Goal: Use online tool/utility

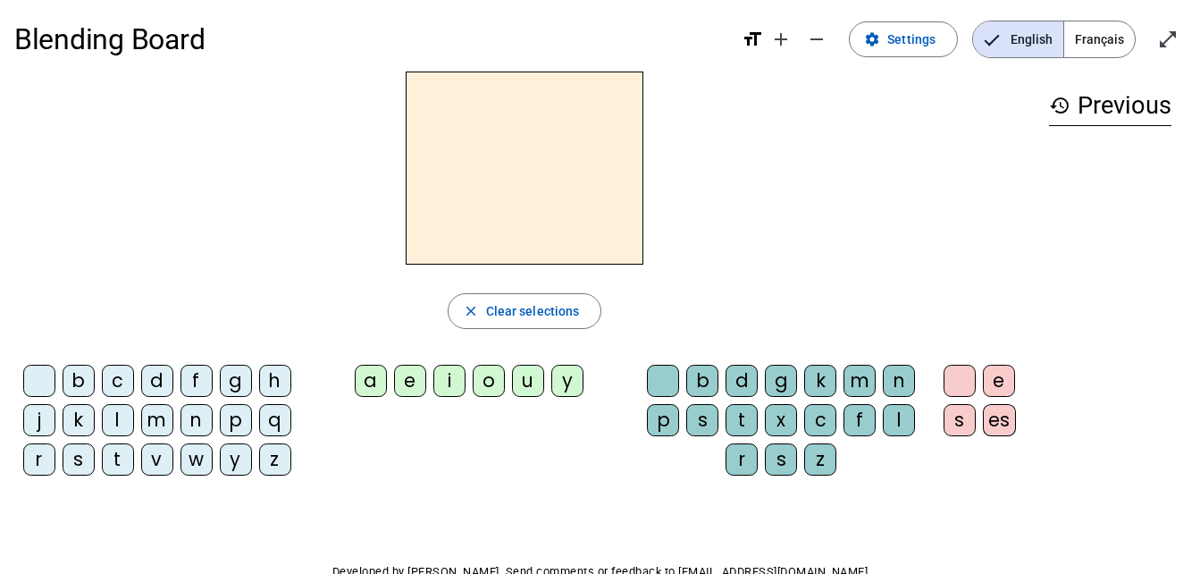
scroll to position [6, 0]
click at [1164, 41] on mat-icon "open_in_full" at bounding box center [1167, 39] width 21 height 21
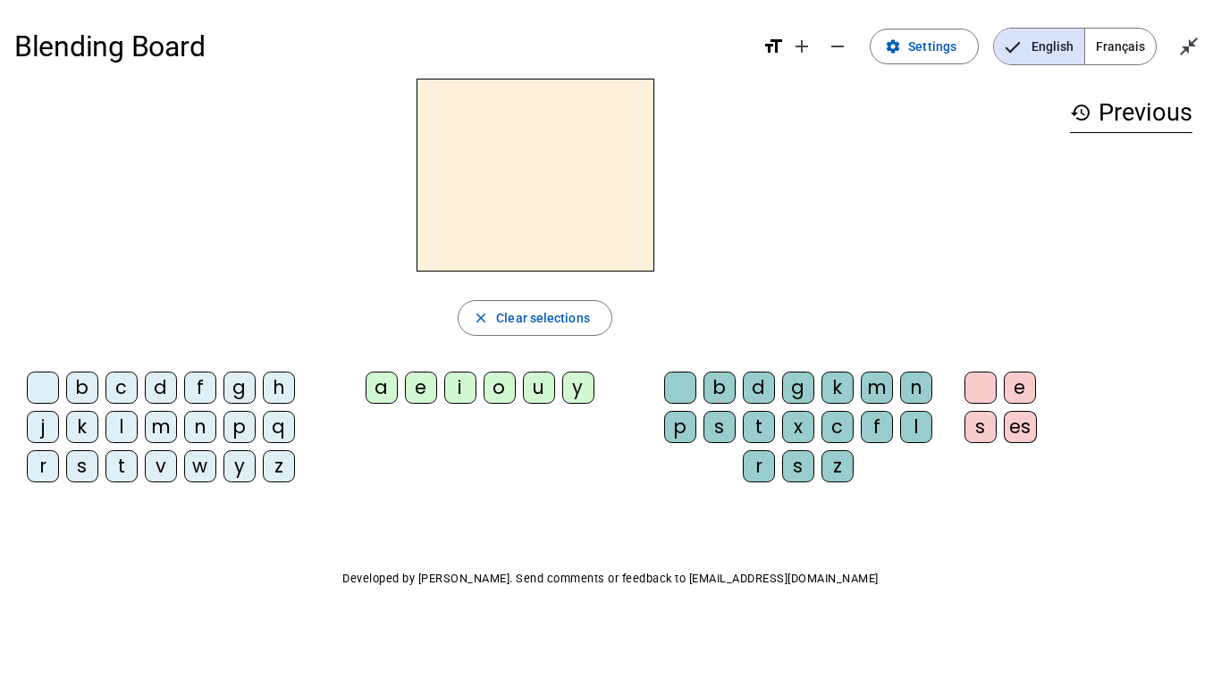
click at [1194, 48] on mat-icon "close_fullscreen" at bounding box center [1188, 46] width 21 height 21
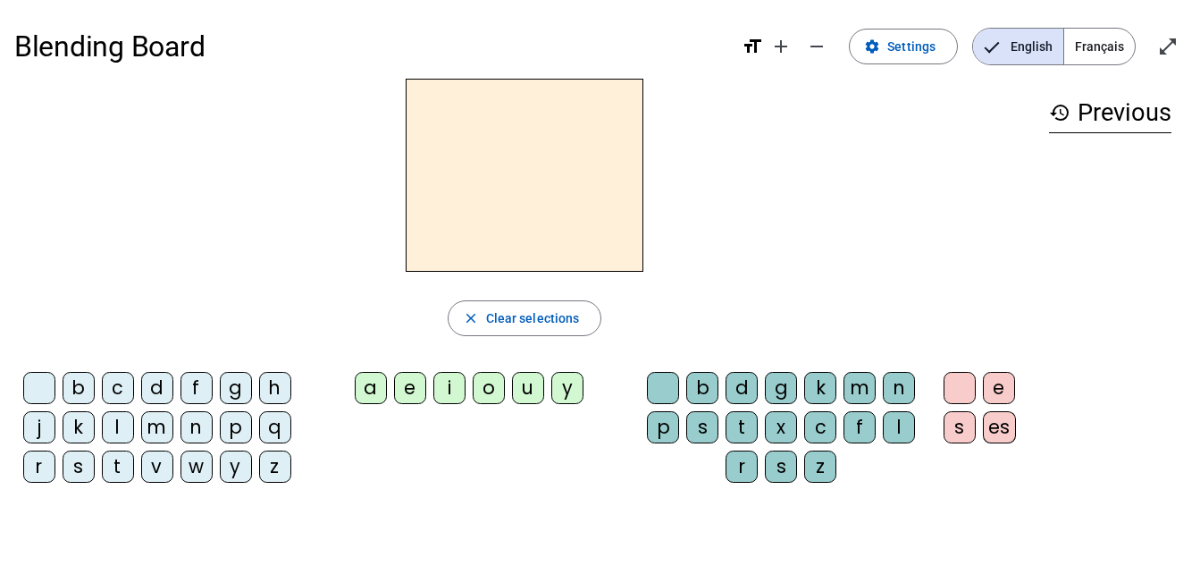
click at [886, 50] on span at bounding box center [903, 46] width 107 height 43
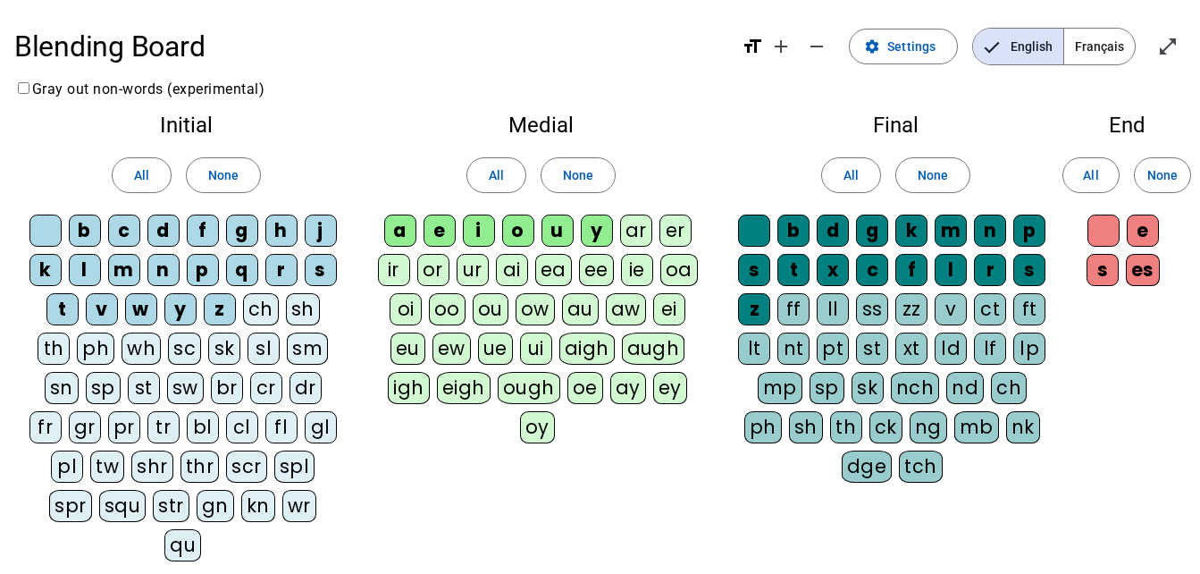
click at [886, 50] on span at bounding box center [903, 46] width 107 height 43
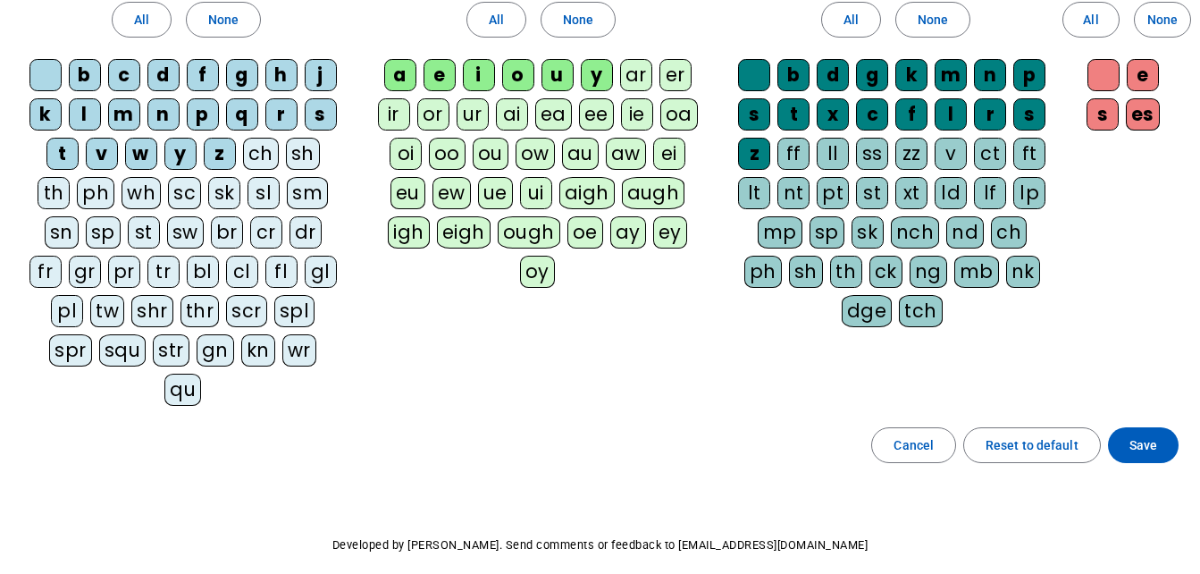
scroll to position [42, 0]
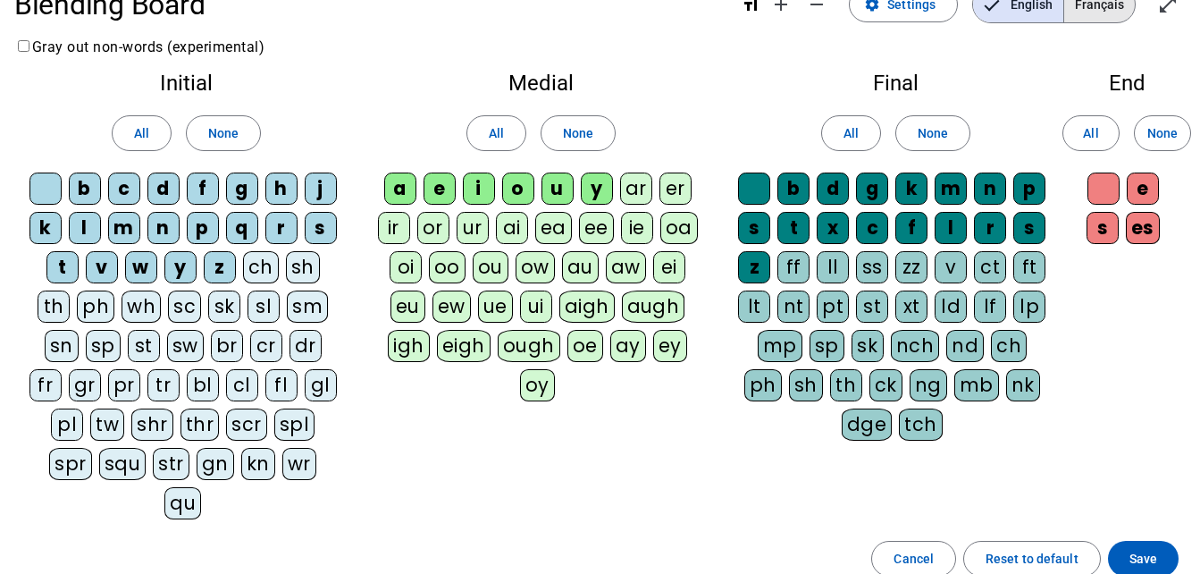
click at [1083, 9] on span "Français" at bounding box center [1099, 5] width 71 height 36
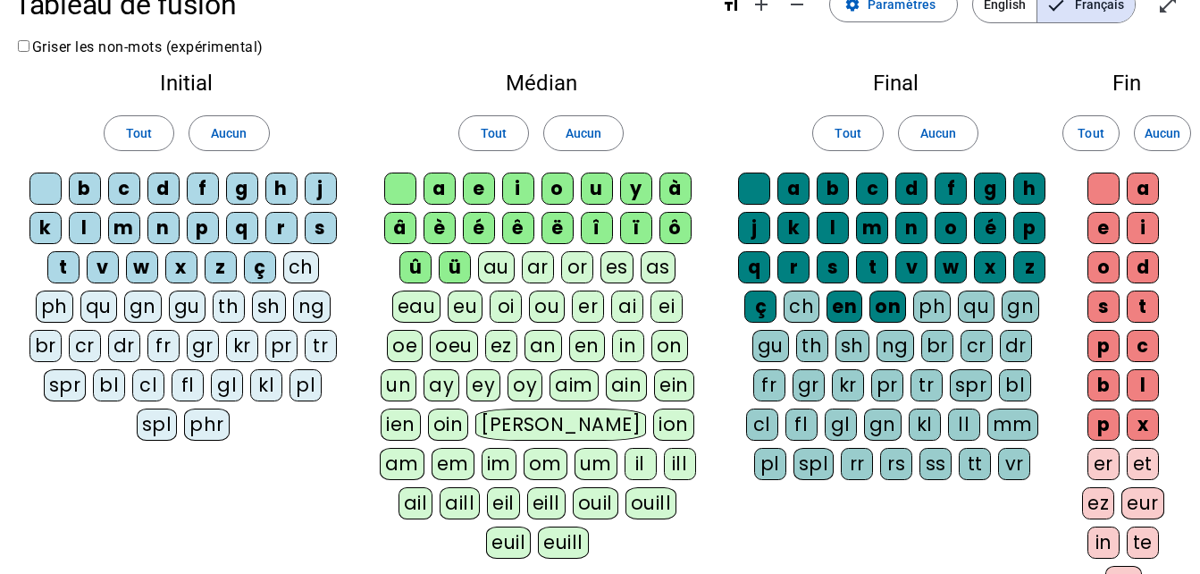
click at [85, 215] on div "l" at bounding box center [85, 228] width 32 height 32
click at [445, 182] on div "a" at bounding box center [440, 188] width 32 height 32
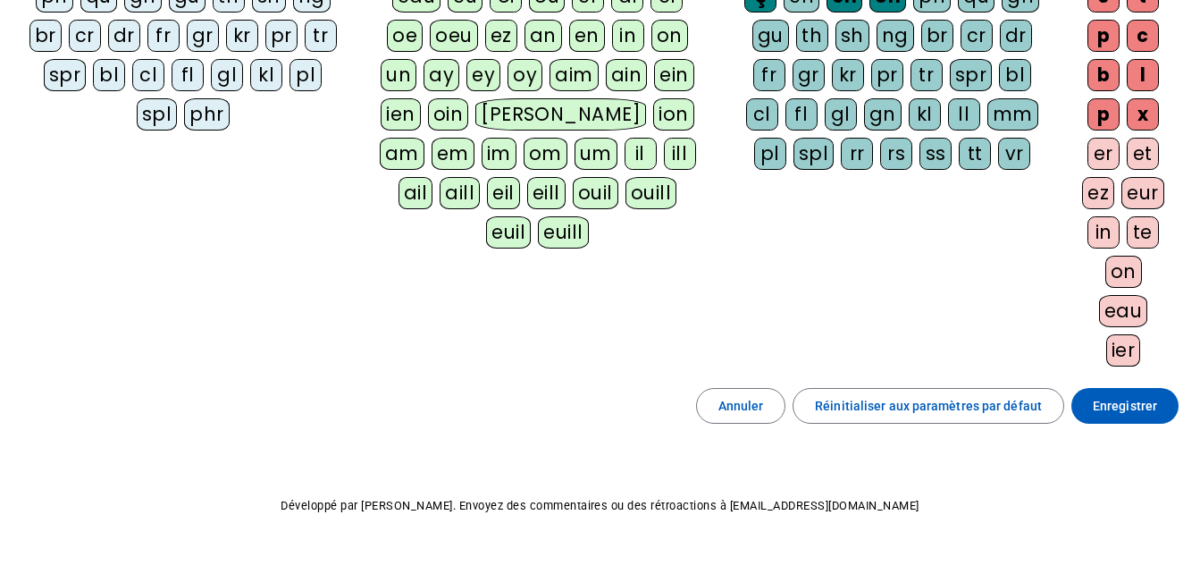
click at [1083, 406] on span at bounding box center [1124, 405] width 107 height 43
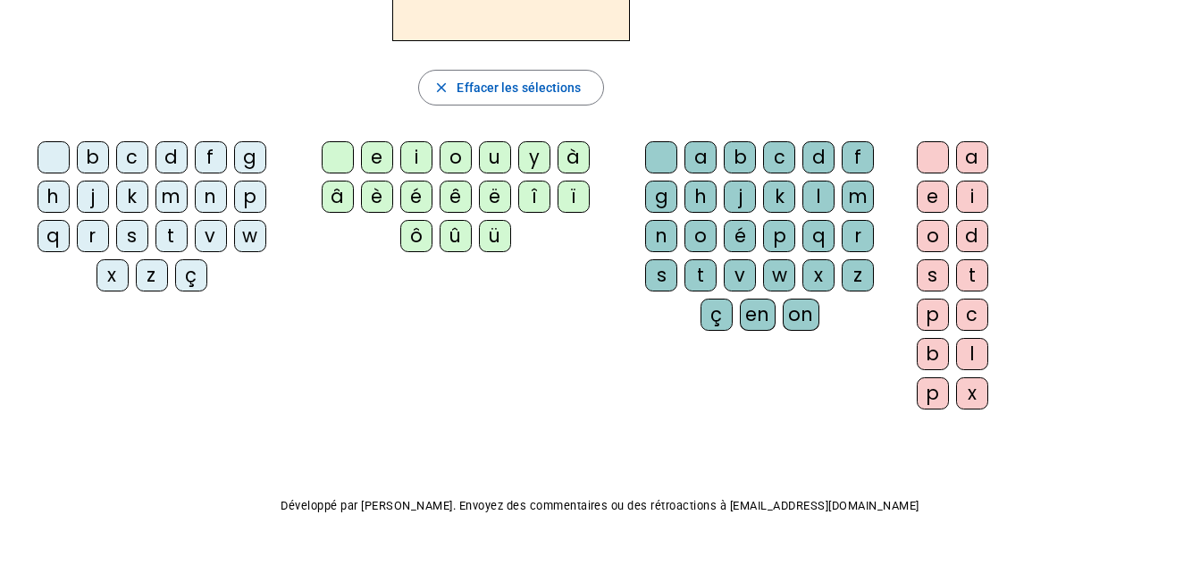
scroll to position [38, 0]
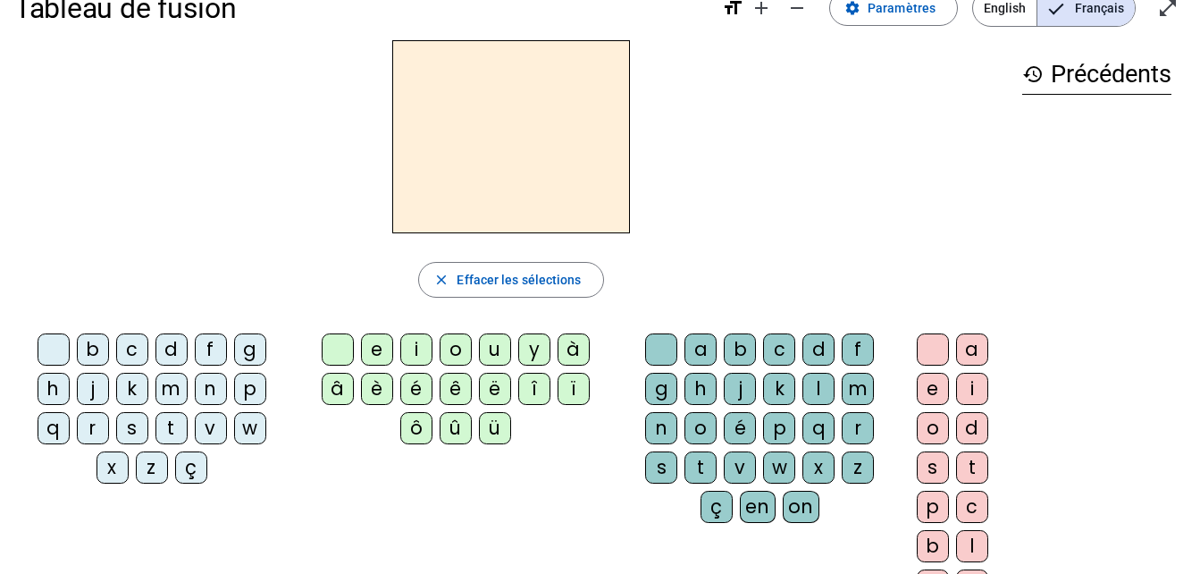
click at [837, 247] on div "close [PERSON_NAME] les sélections b c d f g h j k m n p q r s t v w x z ç e i …" at bounding box center [511, 327] width 994 height 575
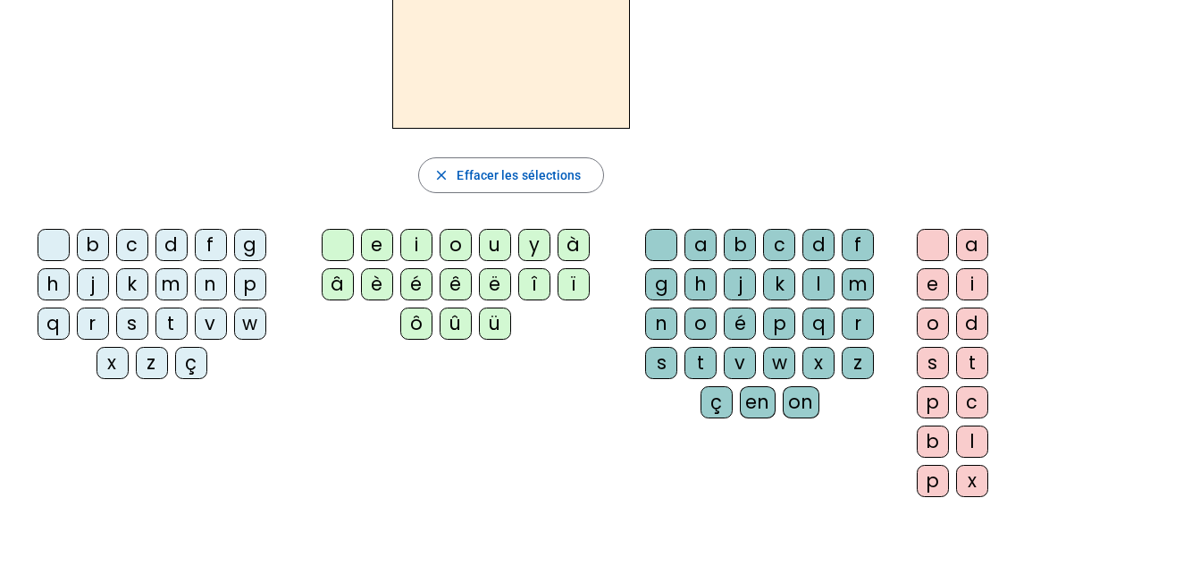
scroll to position [147, 0]
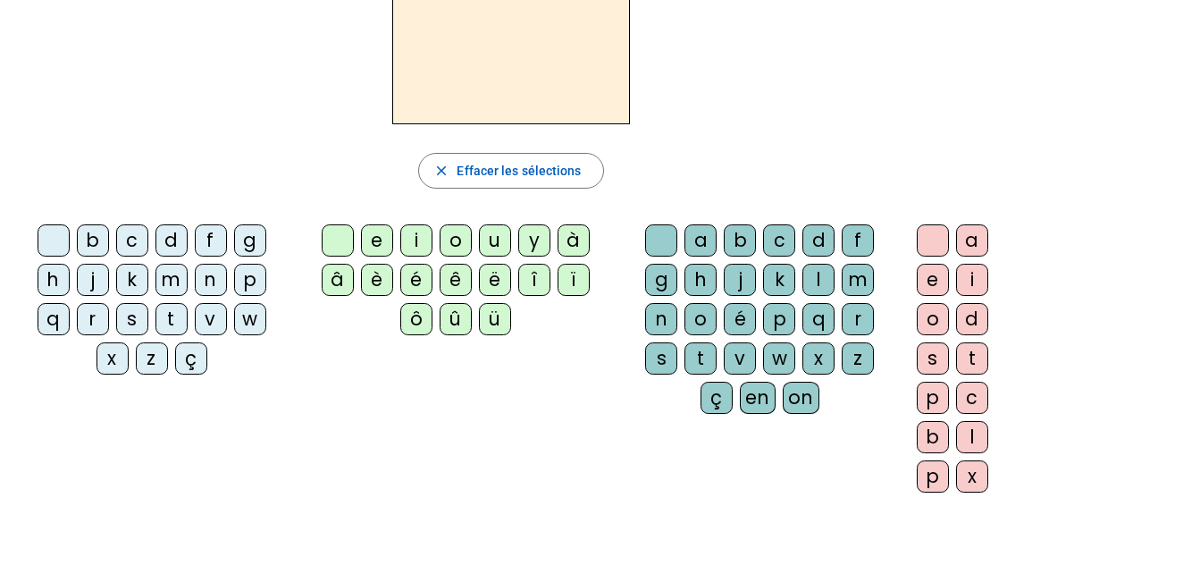
click at [976, 428] on div "l" at bounding box center [972, 437] width 32 height 32
click at [706, 235] on div "a" at bounding box center [701, 240] width 32 height 32
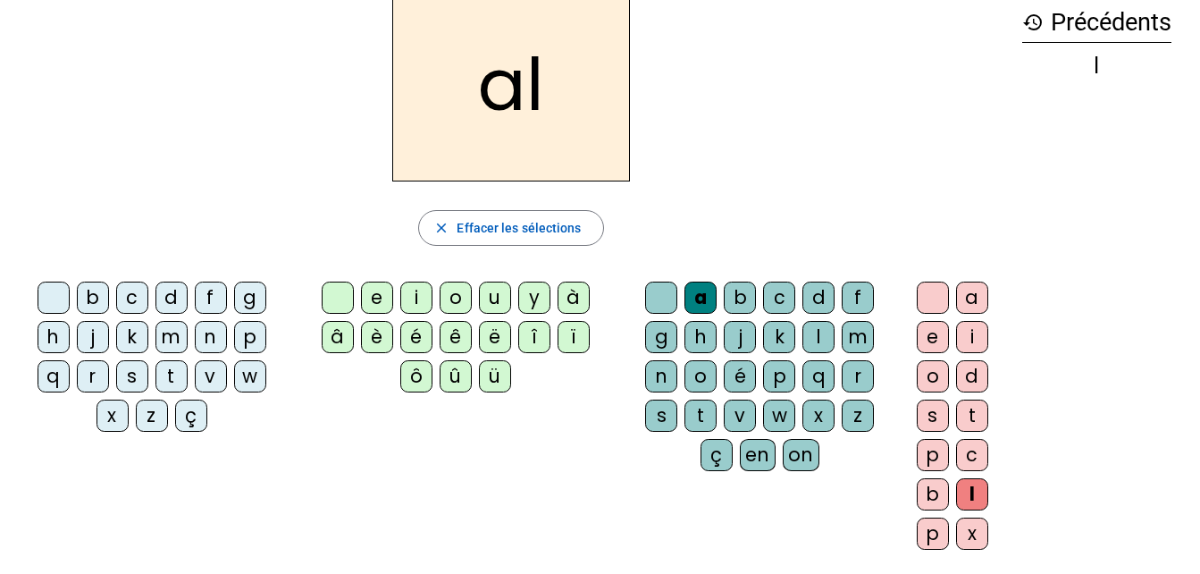
scroll to position [88, 0]
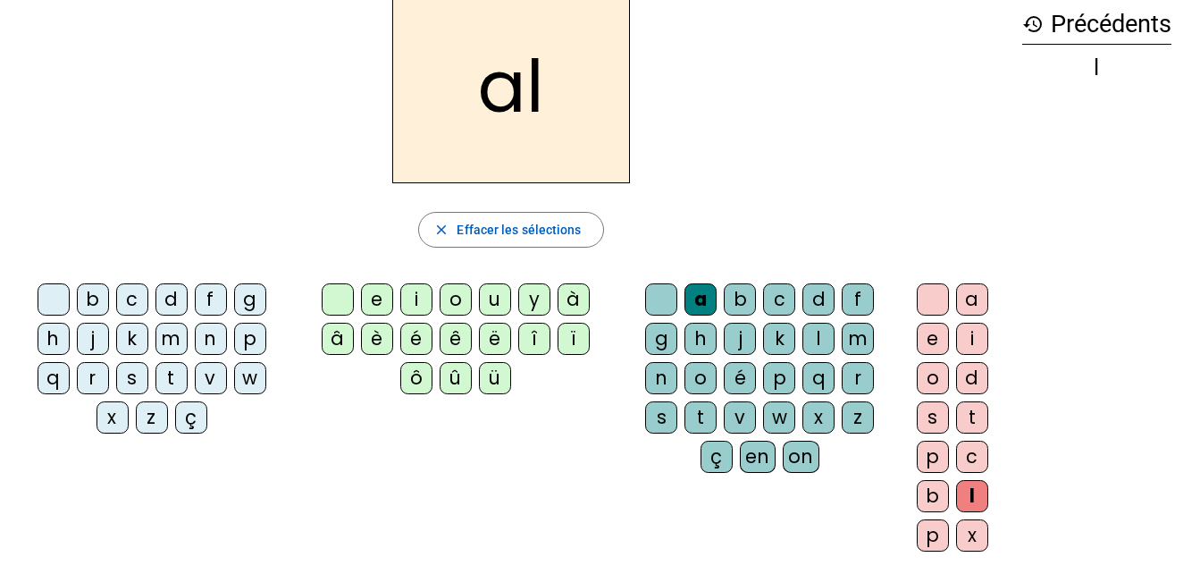
click at [701, 299] on div "a" at bounding box center [701, 299] width 32 height 32
click at [527, 236] on span "Effacer les sélections" at bounding box center [519, 229] width 124 height 21
click at [818, 332] on div "l" at bounding box center [818, 339] width 32 height 32
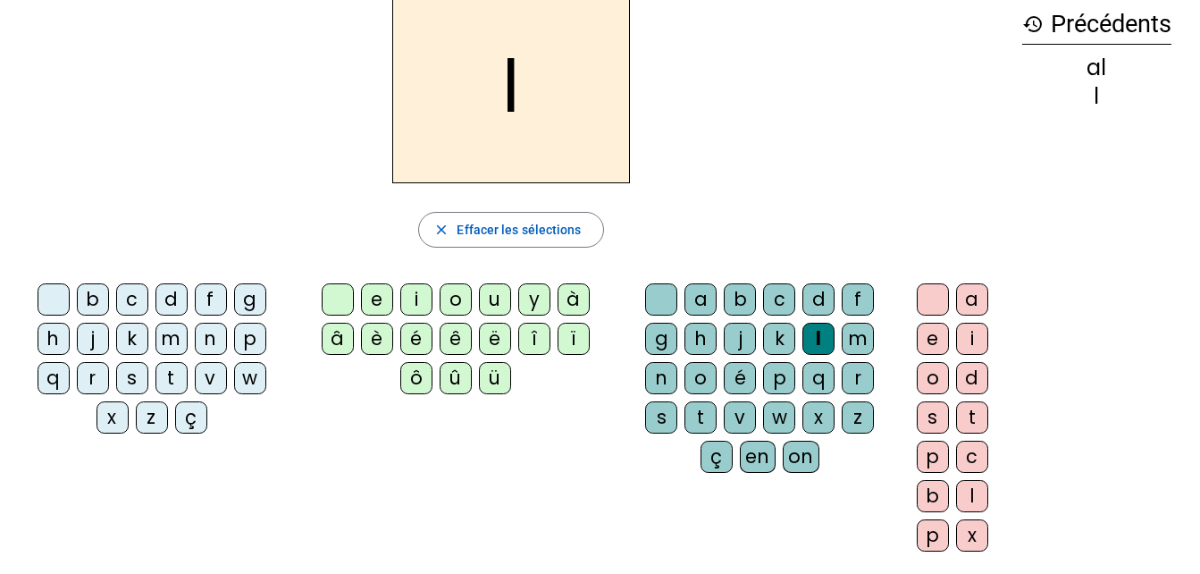
click at [969, 294] on div "a" at bounding box center [972, 299] width 32 height 32
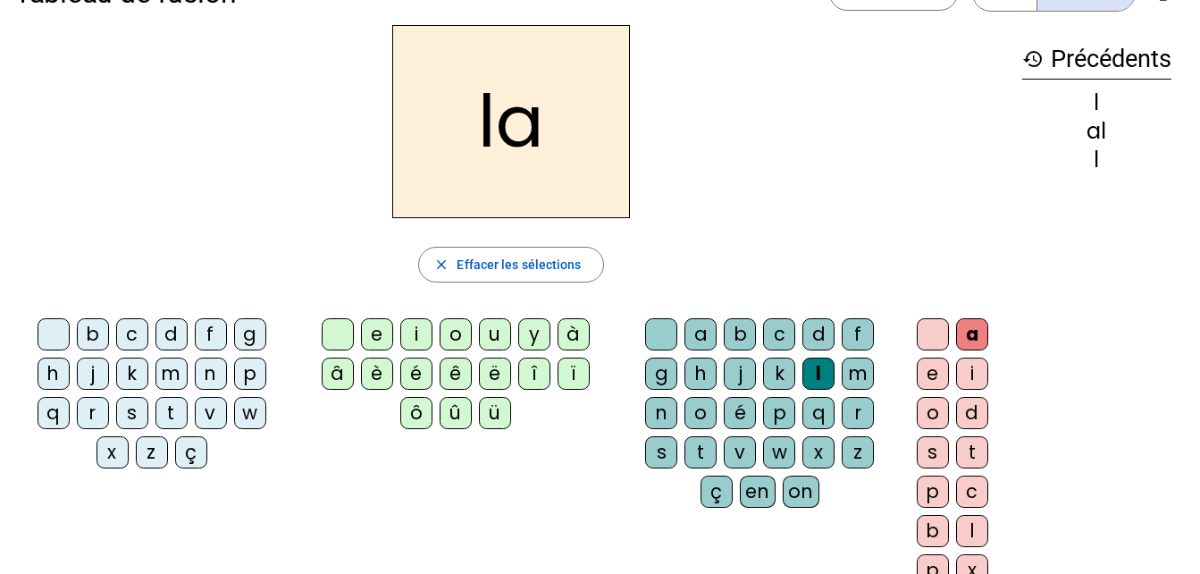
click at [379, 331] on div "e" at bounding box center [377, 334] width 32 height 32
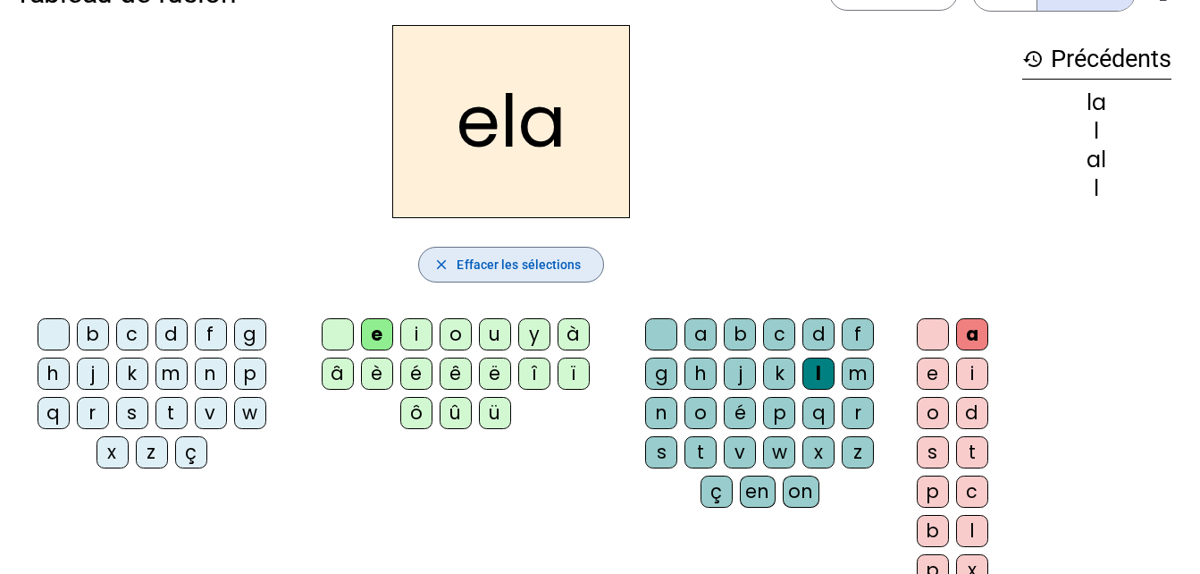
click at [533, 268] on span "Effacer les sélections" at bounding box center [519, 264] width 124 height 21
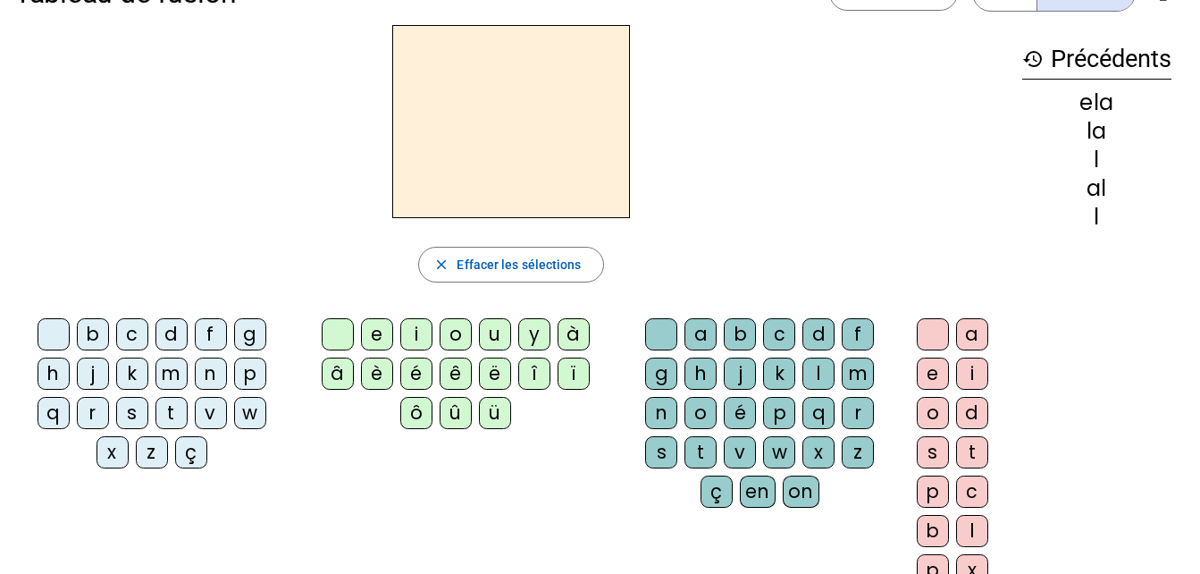
click at [823, 373] on div "l" at bounding box center [818, 373] width 32 height 32
click at [976, 329] on div "a" at bounding box center [972, 334] width 32 height 32
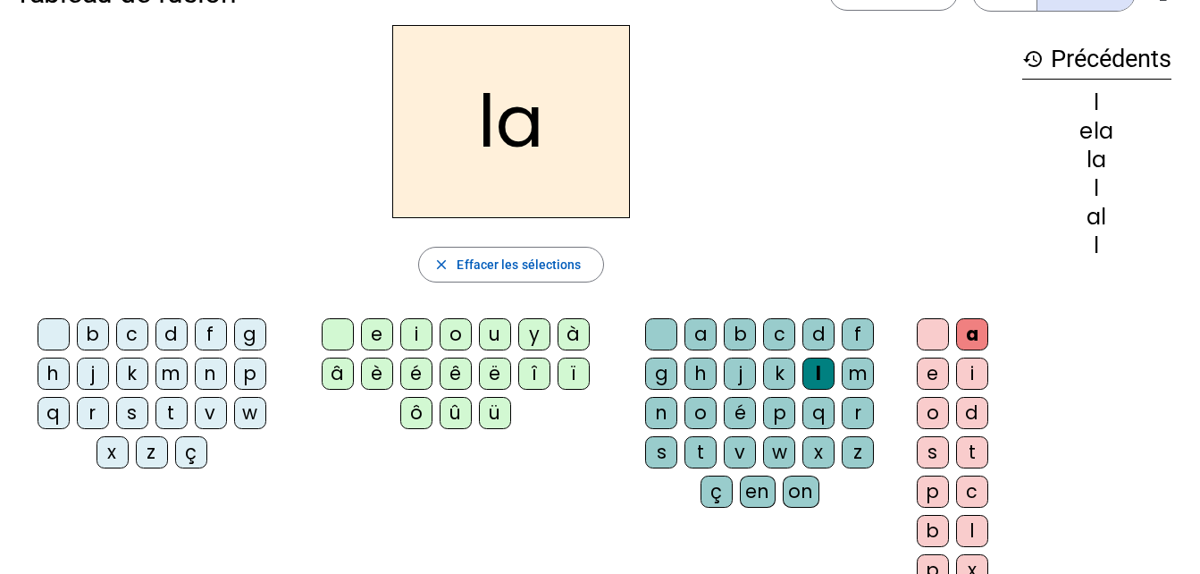
click at [928, 377] on div "e" at bounding box center [933, 373] width 32 height 32
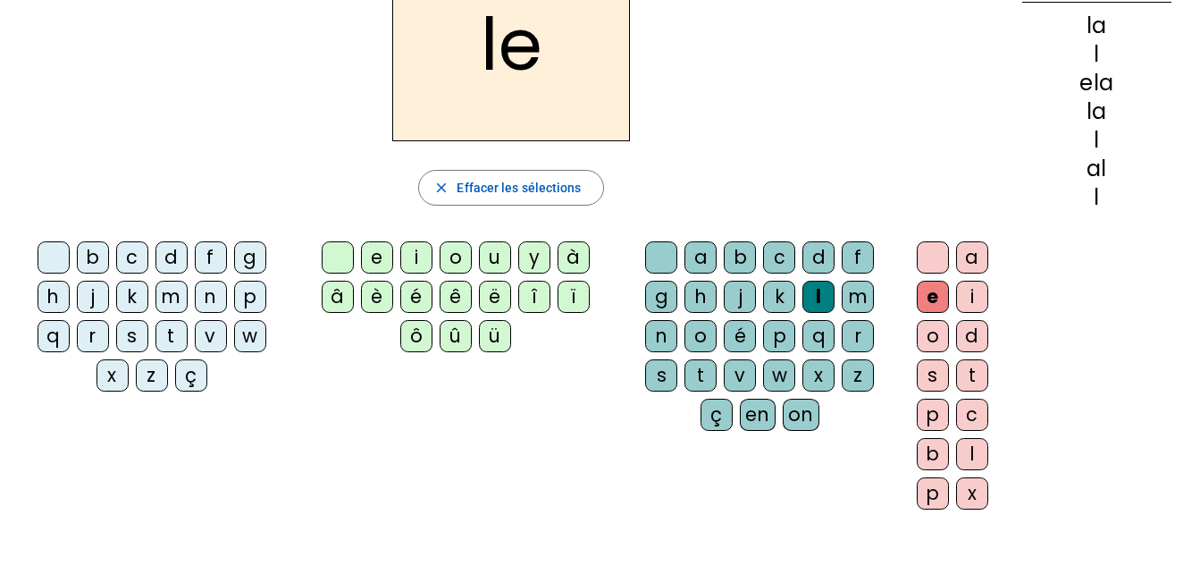
scroll to position [0, 0]
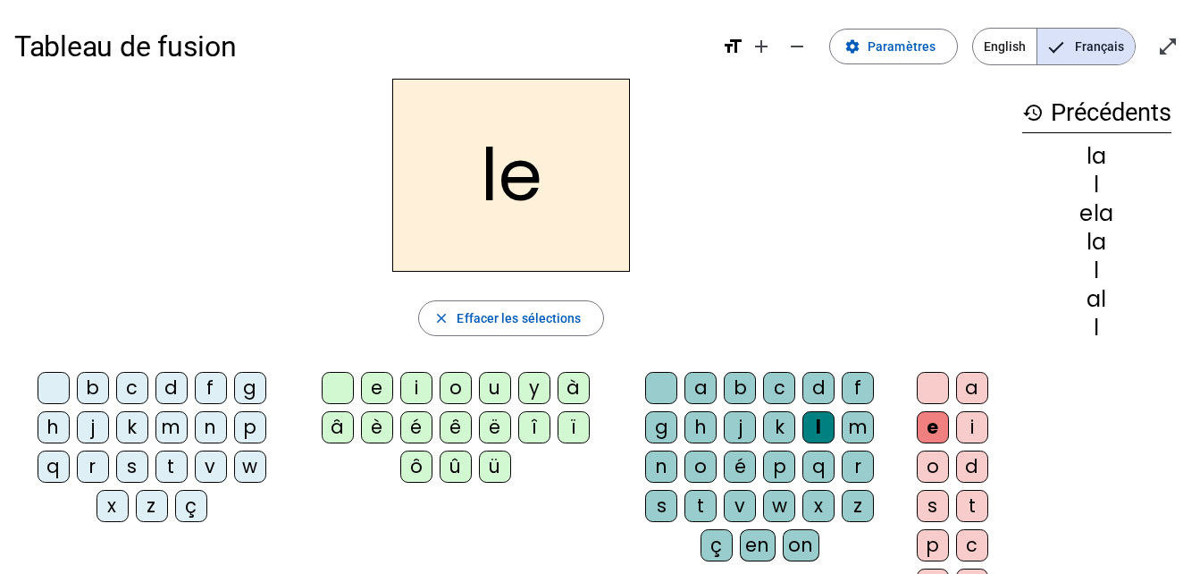
click at [869, 53] on span at bounding box center [893, 46] width 127 height 43
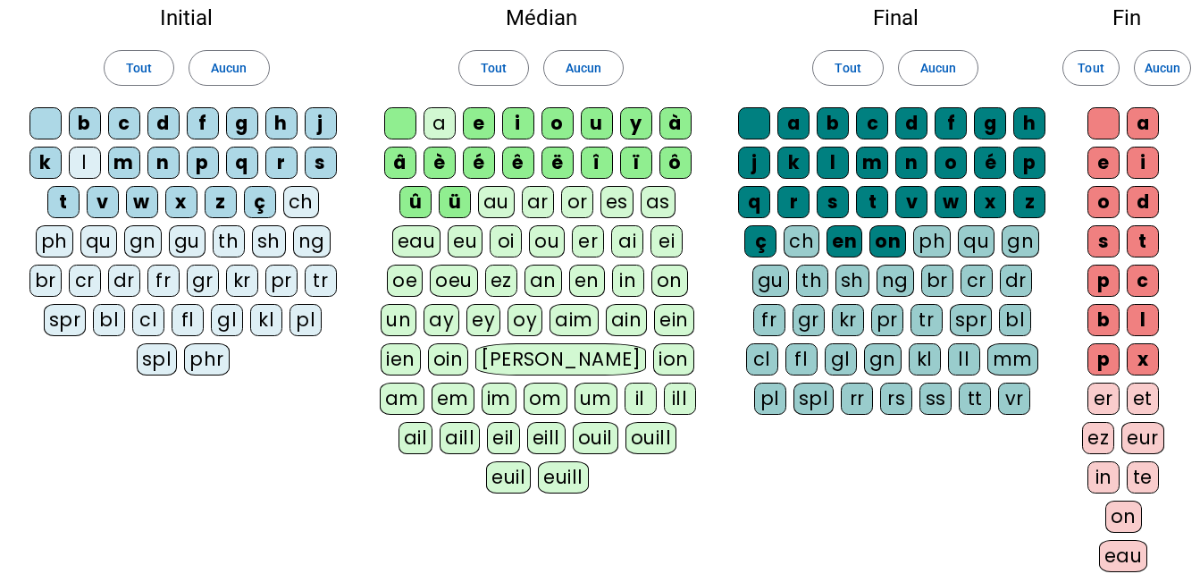
scroll to position [106, 0]
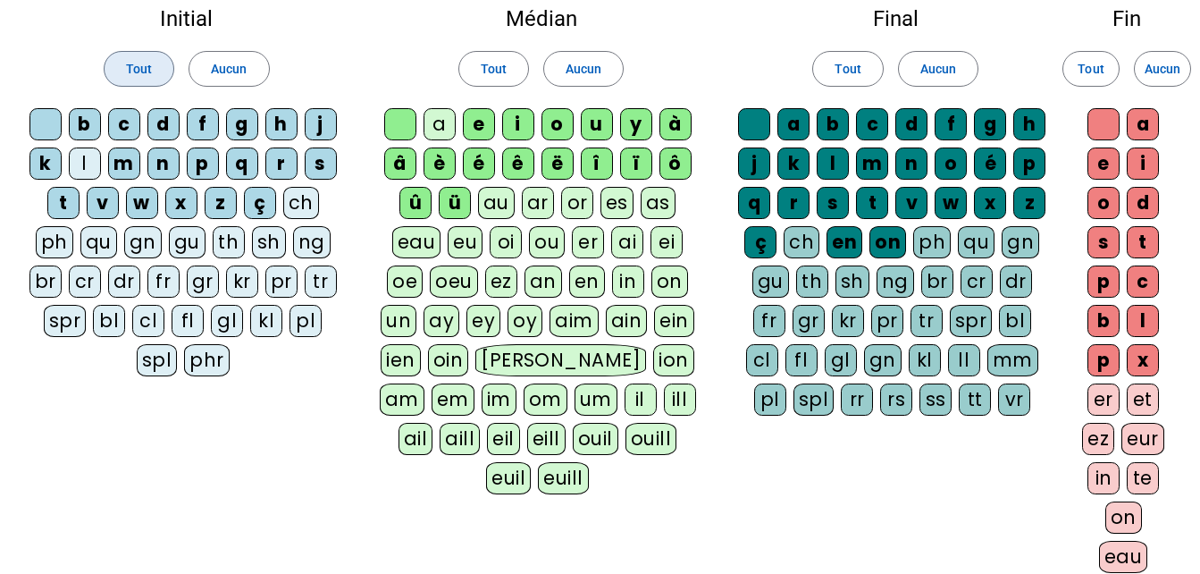
click at [128, 61] on span "Tout" at bounding box center [139, 68] width 26 height 21
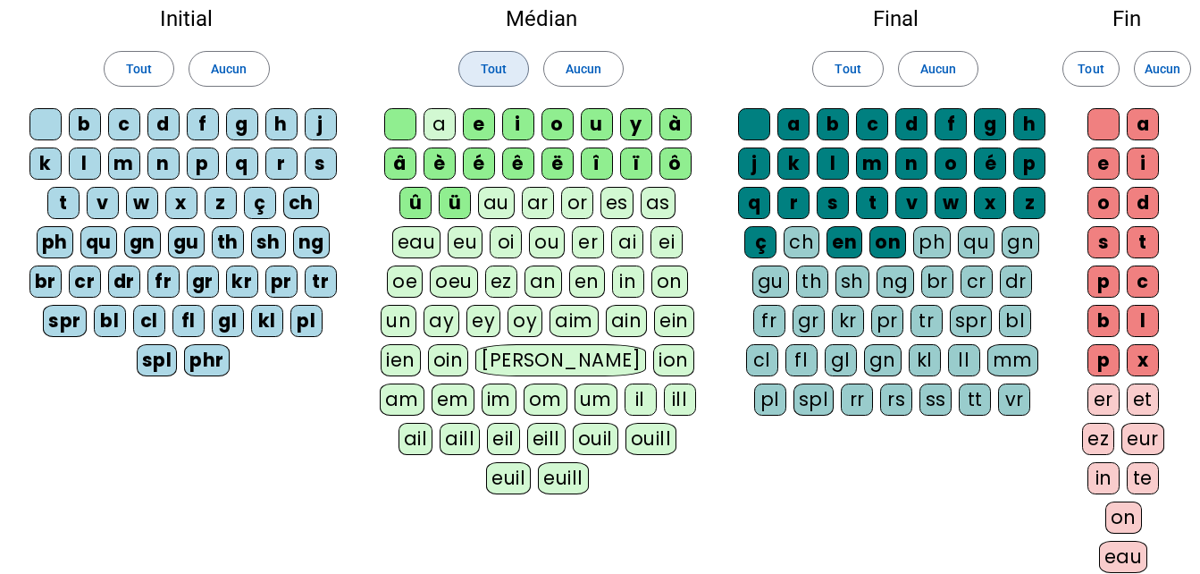
click at [491, 63] on span "Tout" at bounding box center [494, 68] width 26 height 21
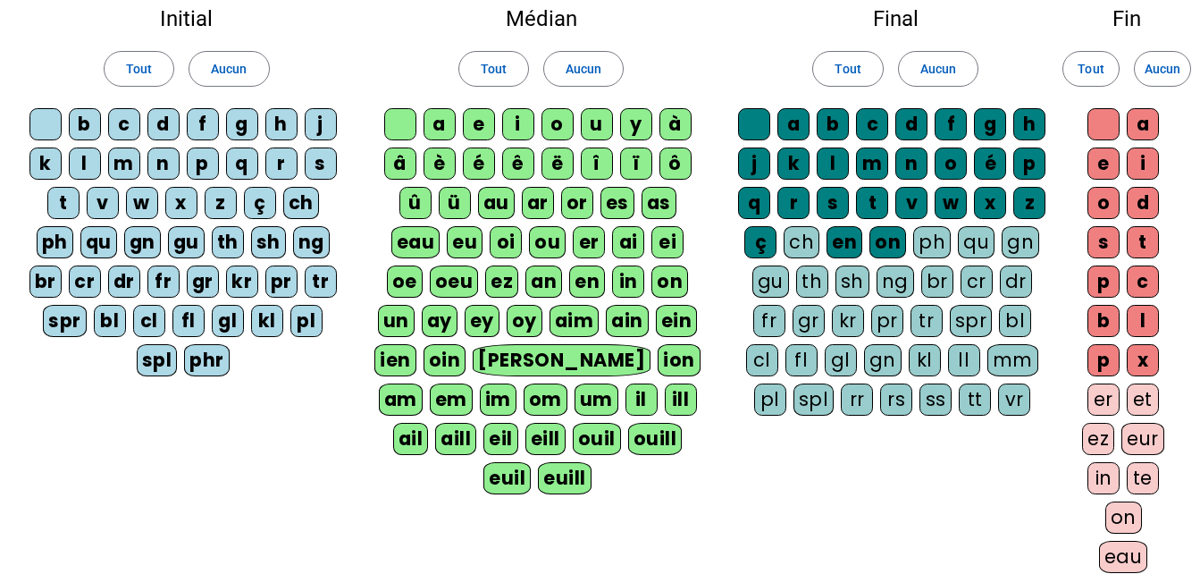
click at [860, 61] on span "Tout" at bounding box center [848, 68] width 26 height 21
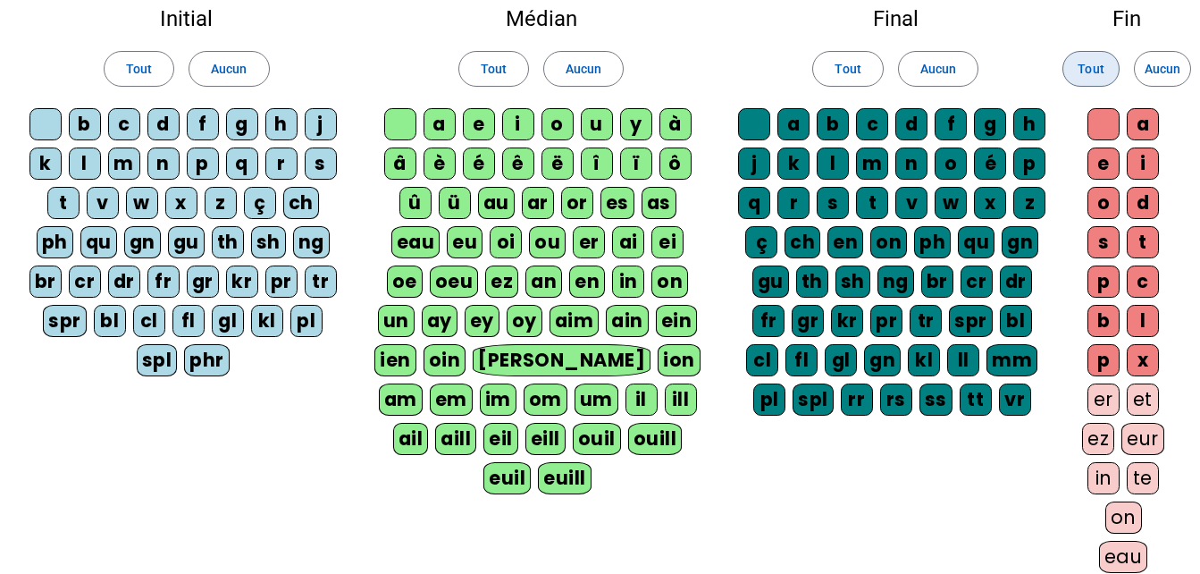
click at [1095, 67] on span "Tout" at bounding box center [1091, 68] width 26 height 21
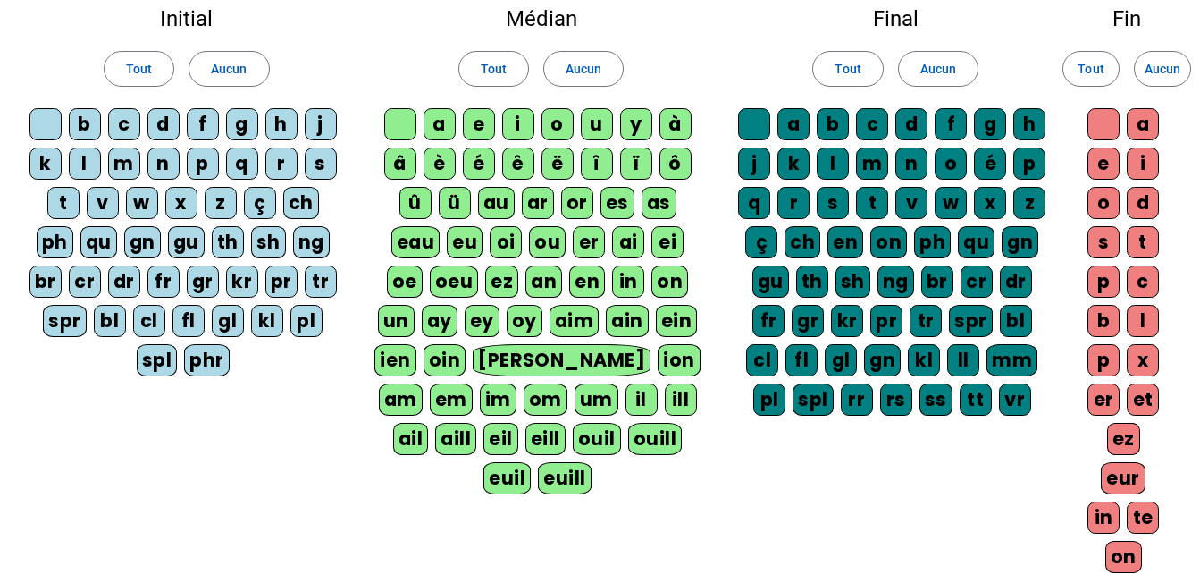
scroll to position [0, 0]
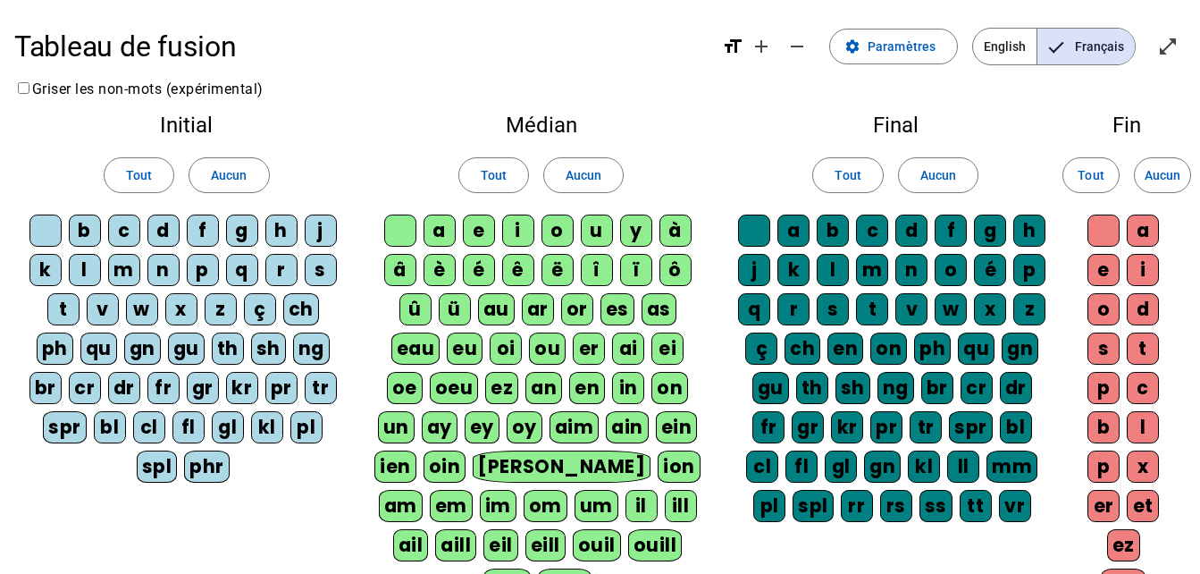
click at [895, 43] on span "Paramètres" at bounding box center [902, 46] width 68 height 21
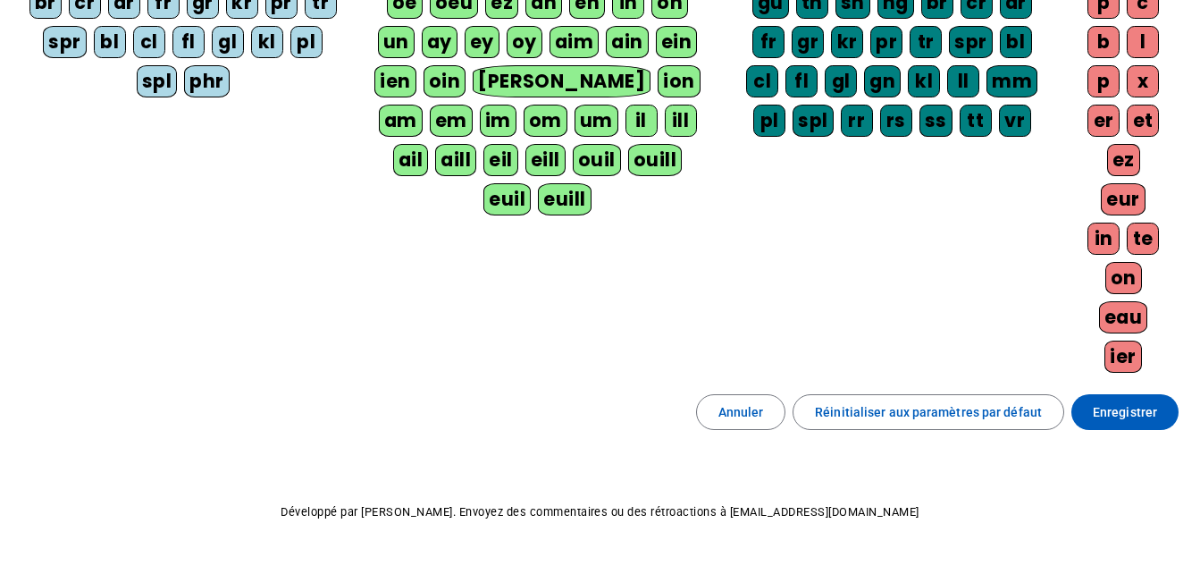
scroll to position [386, 0]
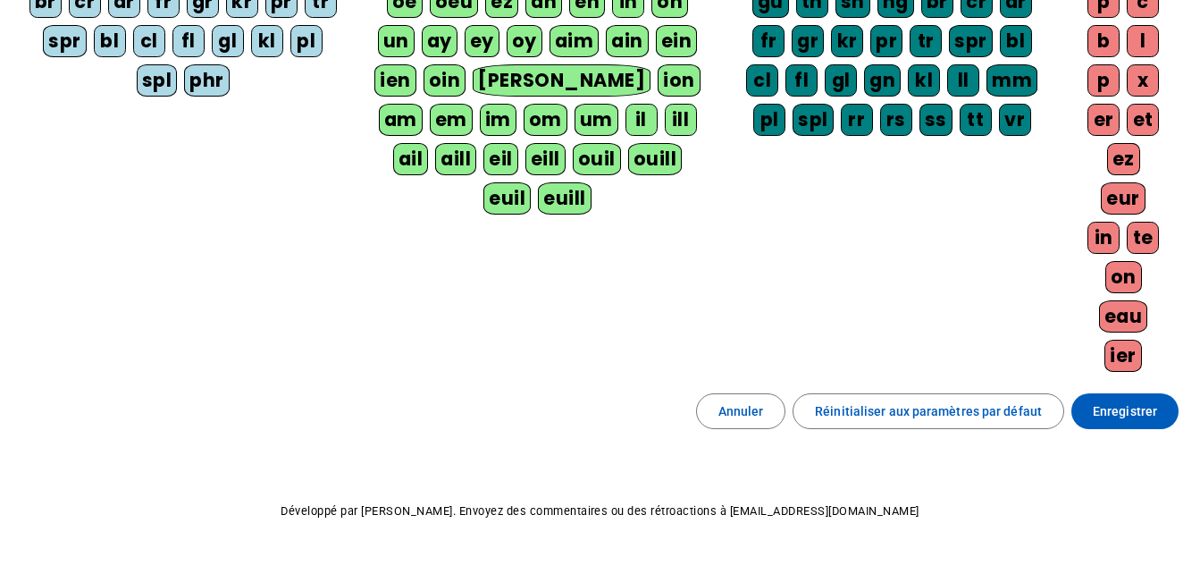
drag, startPoint x: 895, startPoint y: 43, endPoint x: 1096, endPoint y: 447, distance: 451.2
click at [1096, 447] on div "Tableau de fusion format_size add remove settings Paramètres English Français o…" at bounding box center [600, 115] width 1200 height 1003
click at [1105, 429] on span at bounding box center [1124, 411] width 107 height 43
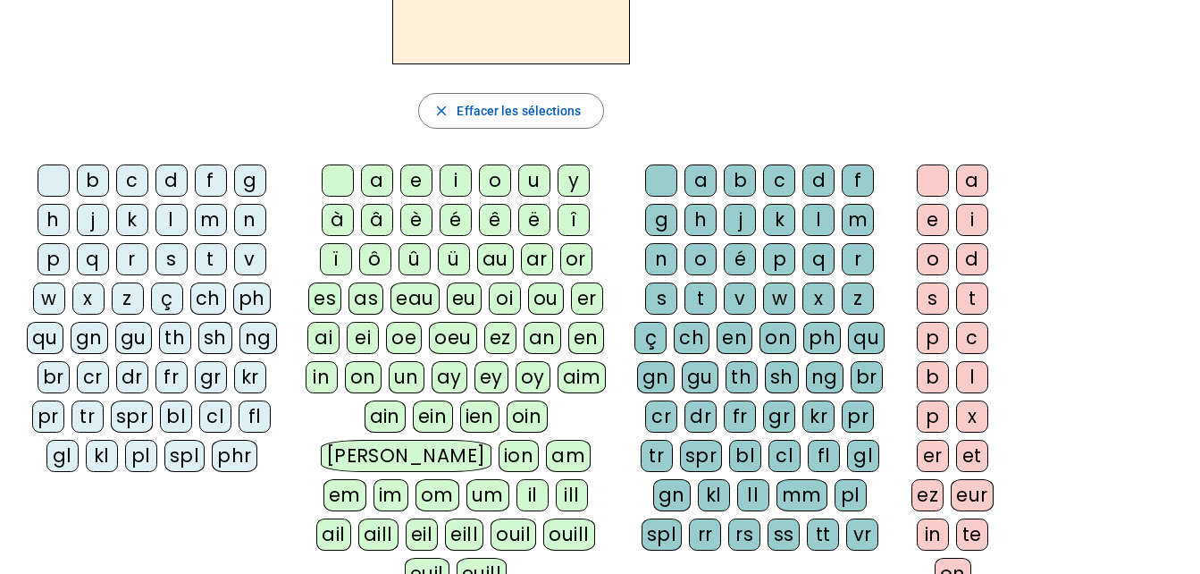
scroll to position [206, 0]
click at [167, 215] on div "l" at bounding box center [171, 221] width 32 height 32
click at [535, 181] on div "u" at bounding box center [534, 181] width 32 height 32
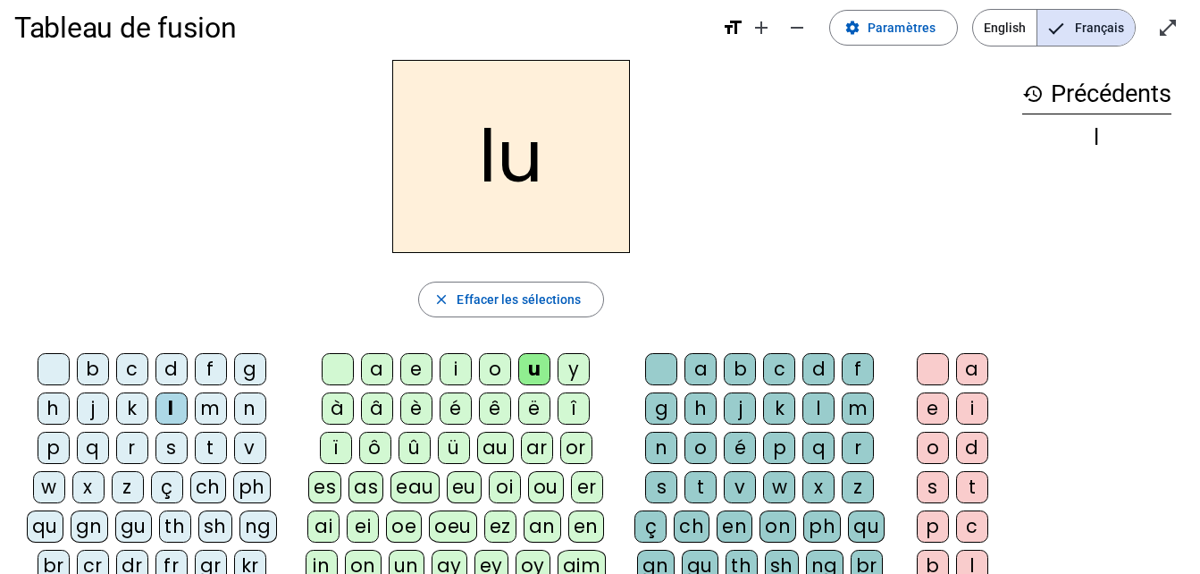
scroll to position [91, 0]
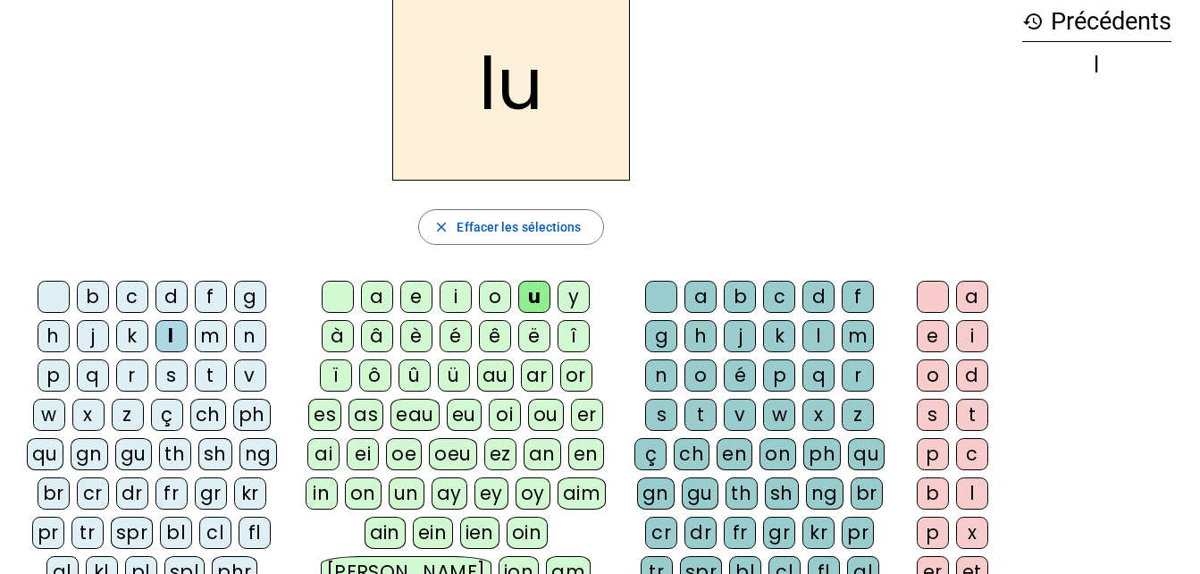
click at [203, 370] on div "t" at bounding box center [211, 375] width 32 height 32
